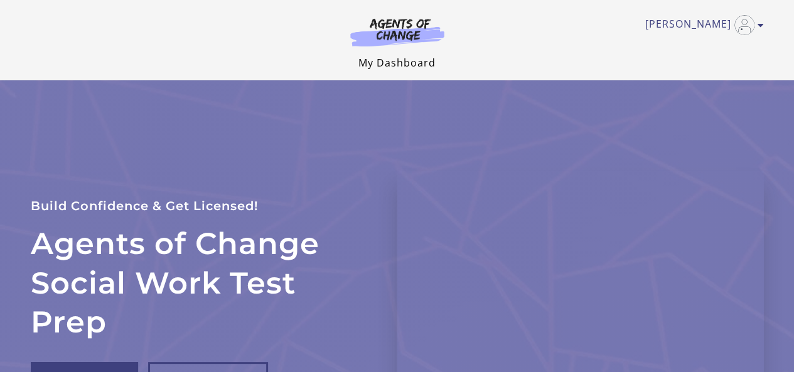
click at [408, 60] on link "My Dashboard" at bounding box center [397, 63] width 77 height 14
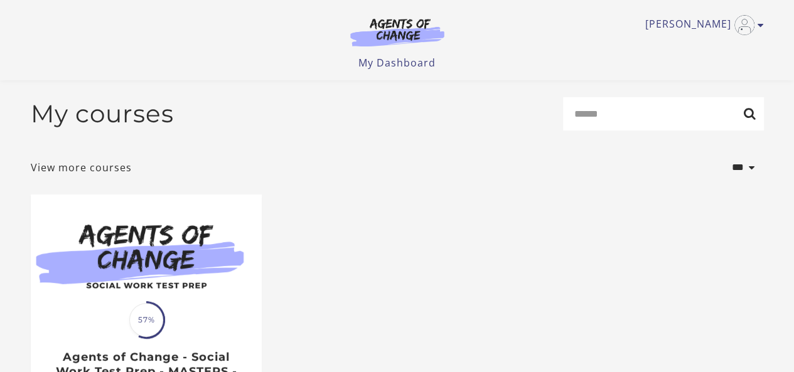
scroll to position [205, 0]
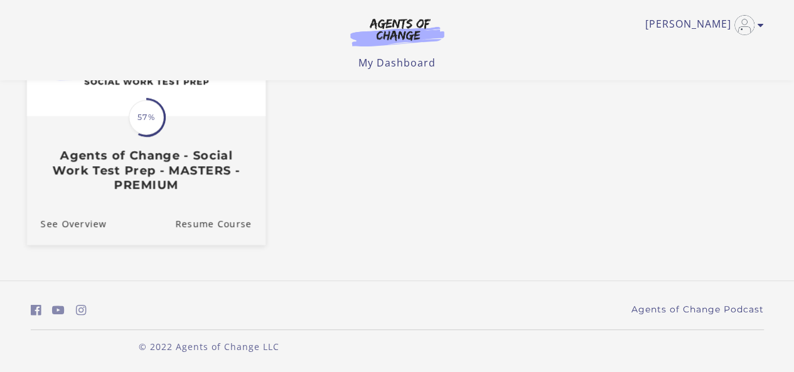
click at [124, 156] on h3 "Agents of Change - Social Work Test Prep - MASTERS - PREMIUM" at bounding box center [145, 170] width 211 height 44
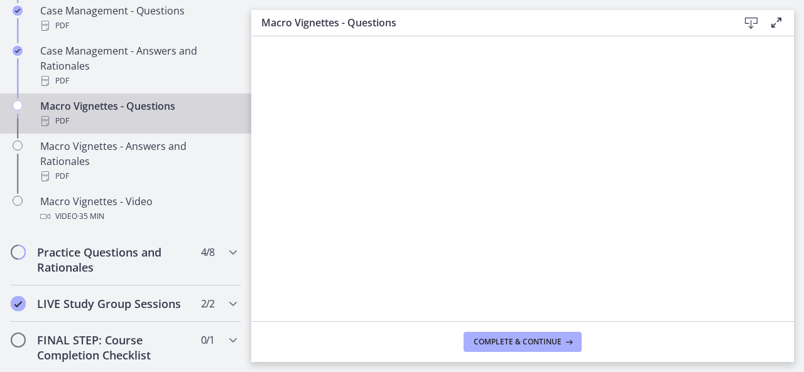
scroll to position [1290, 0]
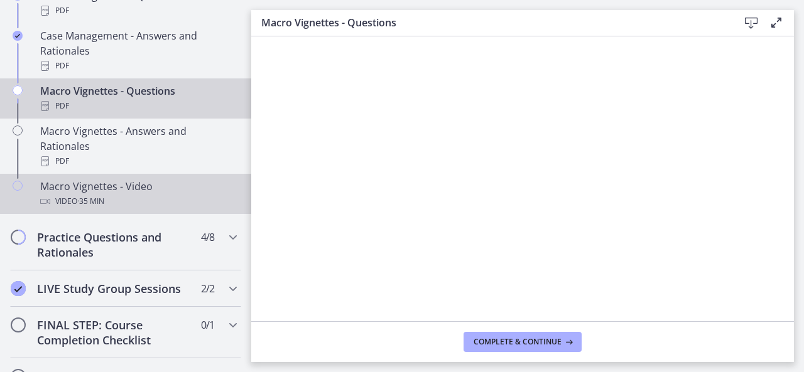
click at [75, 198] on div "Macro Vignettes - Video Video · 35 min" at bounding box center [138, 194] width 196 height 30
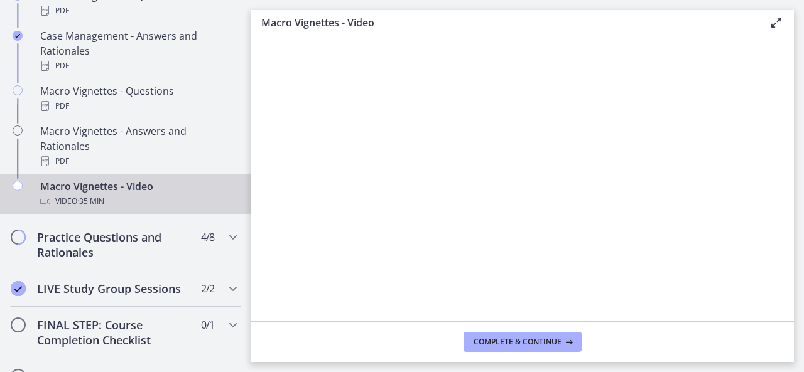
scroll to position [1260, 0]
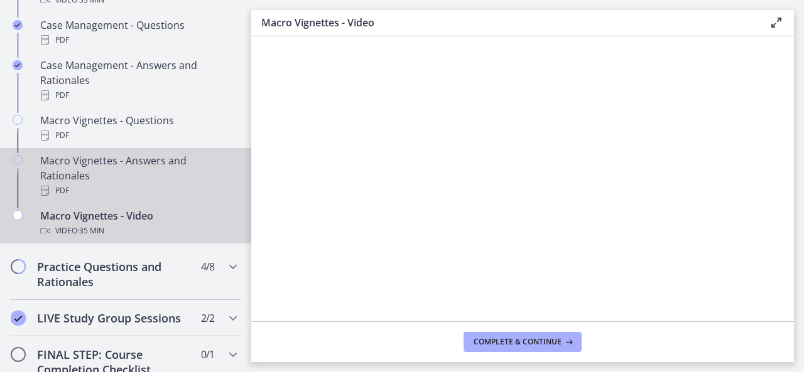
click at [109, 178] on div "Macro Vignettes - Answers and Rationales PDF" at bounding box center [138, 175] width 196 height 45
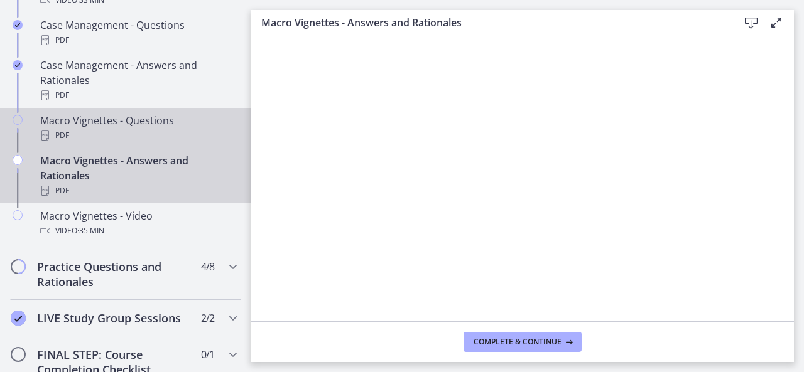
click at [116, 143] on div "PDF" at bounding box center [138, 135] width 196 height 15
